Goal: Information Seeking & Learning: Learn about a topic

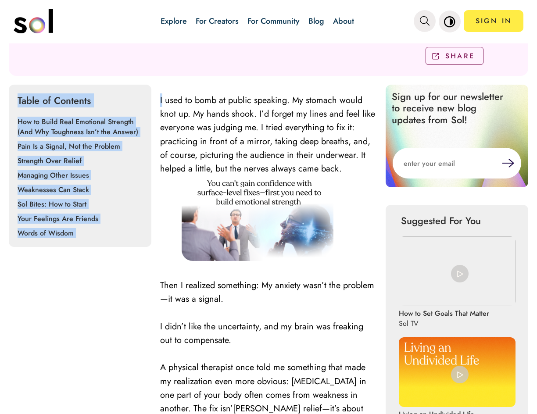
scroll to position [236, 0]
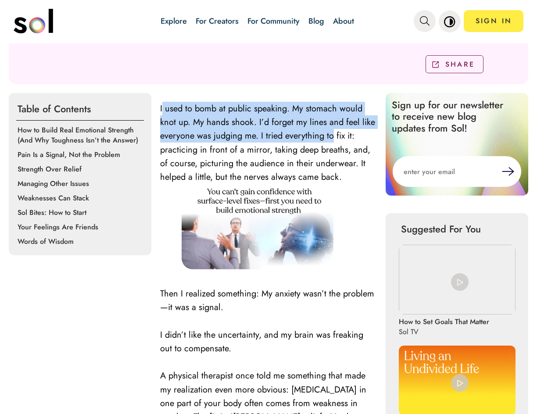
drag, startPoint x: 163, startPoint y: 50, endPoint x: 345, endPoint y: 139, distance: 202.8
click at [347, 136] on span "I used to bomb at public speaking. My stomach would knot up. My hands shook. I’…" at bounding box center [267, 142] width 215 height 81
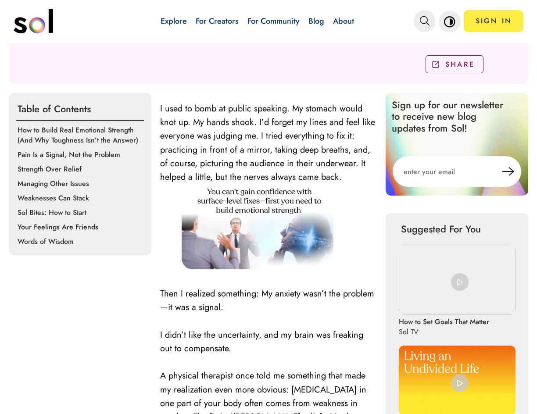
click at [338, 147] on span "I used to bomb at public speaking. My stomach would knot up. My hands shook. I’…" at bounding box center [267, 142] width 215 height 81
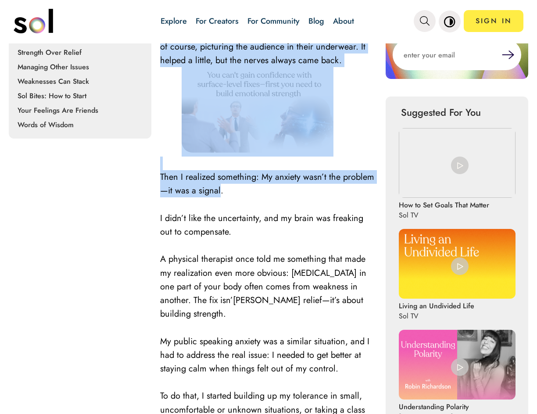
drag, startPoint x: 172, startPoint y: 173, endPoint x: 270, endPoint y: 193, distance: 99.7
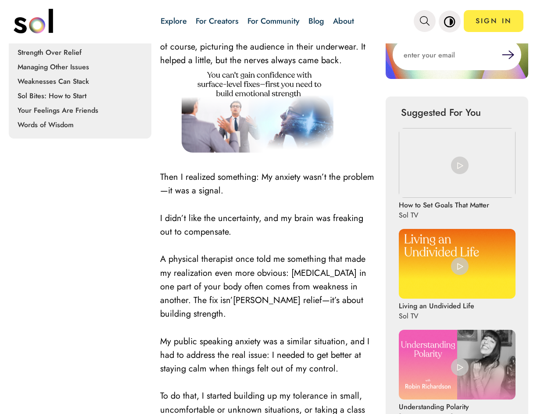
click at [264, 198] on p at bounding box center [268, 205] width 217 height 14
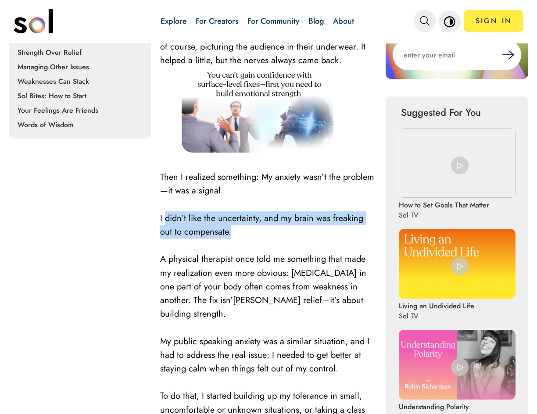
drag, startPoint x: 166, startPoint y: 215, endPoint x: 310, endPoint y: 234, distance: 145.0
click at [315, 223] on p "I didn’t like the uncertainty, and my brain was freaking out to compensate." at bounding box center [268, 224] width 217 height 27
click at [310, 234] on p "I didn’t like the uncertainty, and my brain was freaking out to compensate." at bounding box center [268, 224] width 217 height 27
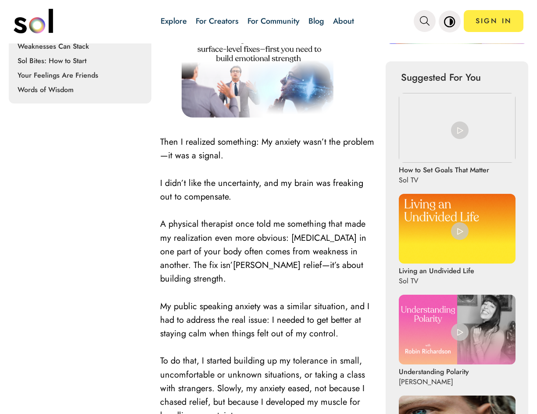
scroll to position [528, 0]
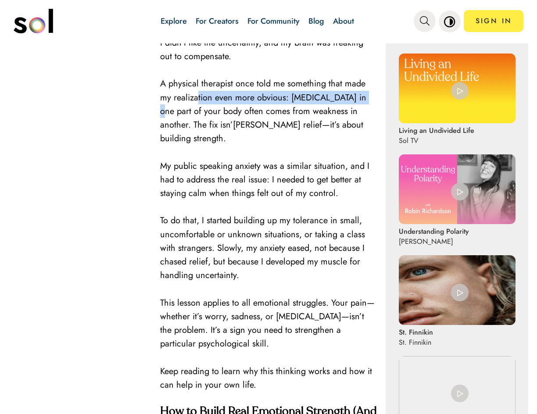
drag, startPoint x: 220, startPoint y: 93, endPoint x: 362, endPoint y: 95, distance: 142.1
click at [362, 95] on span "A physical therapist once told me something that made my realization even more …" at bounding box center [263, 111] width 206 height 68
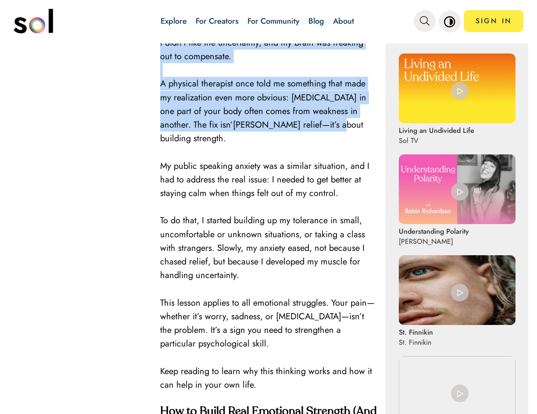
drag, startPoint x: 154, startPoint y: 110, endPoint x: 334, endPoint y: 116, distance: 179.5
click at [334, 116] on span "A physical therapist once told me something that made my realization even more …" at bounding box center [263, 111] width 206 height 68
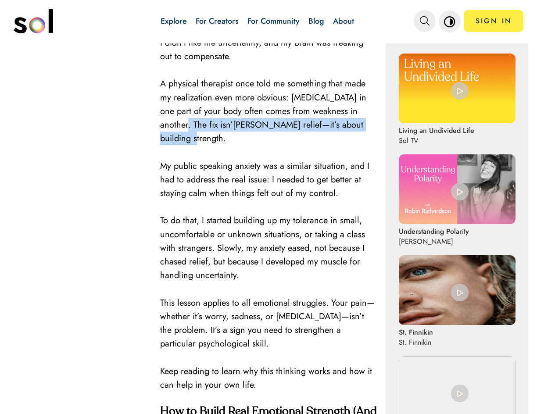
drag, startPoint x: 195, startPoint y: 122, endPoint x: 265, endPoint y: 139, distance: 72.4
click at [265, 139] on p "A physical therapist once told me something that made my realization even more …" at bounding box center [268, 111] width 217 height 68
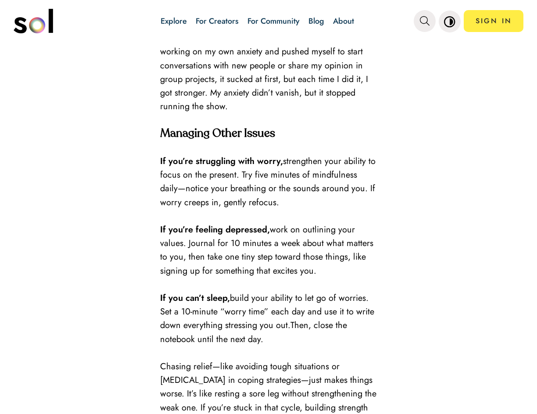
scroll to position [1639, 0]
